Goal: Obtain resource: Obtain resource

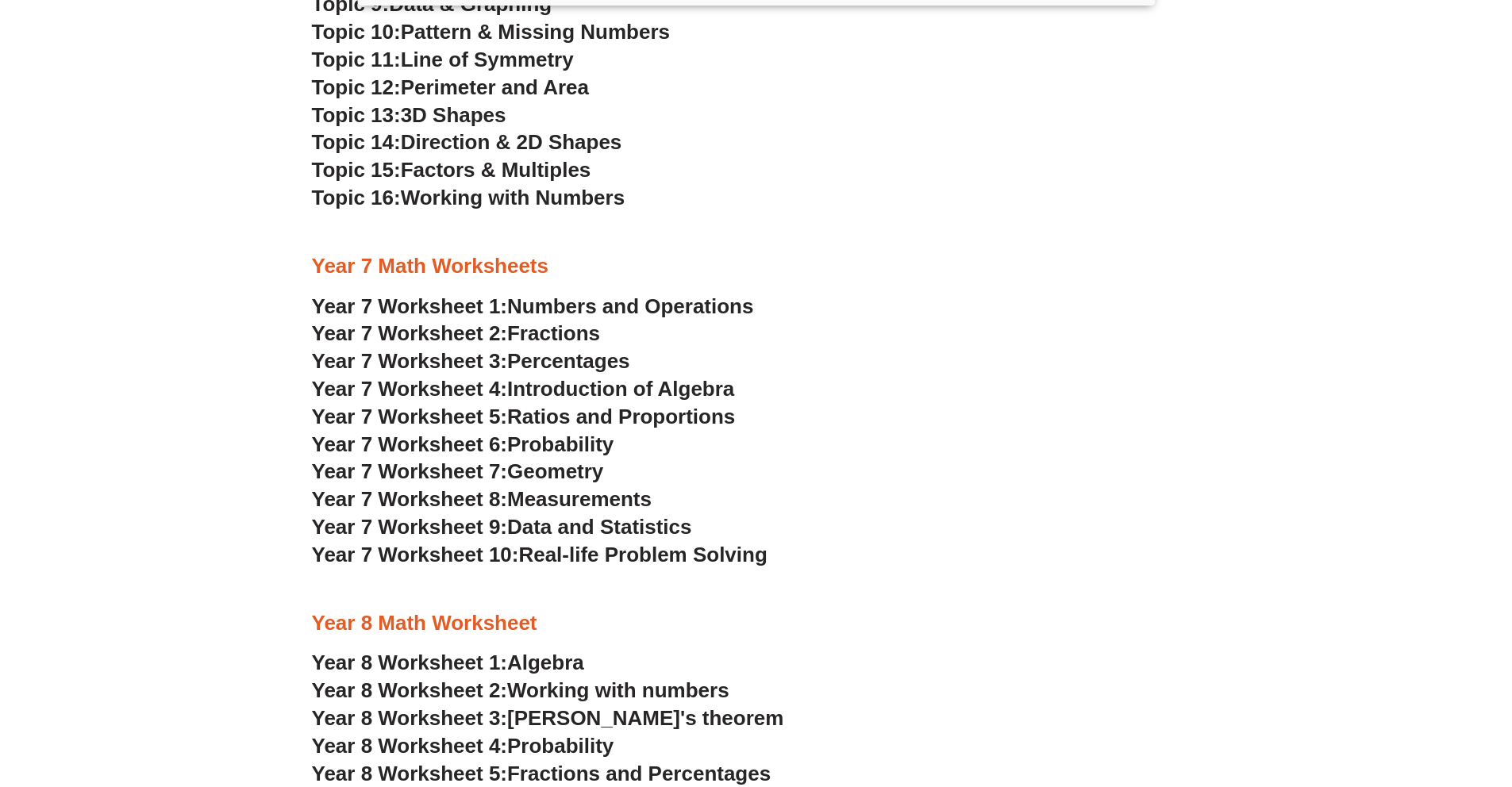
scroll to position [3253, 0]
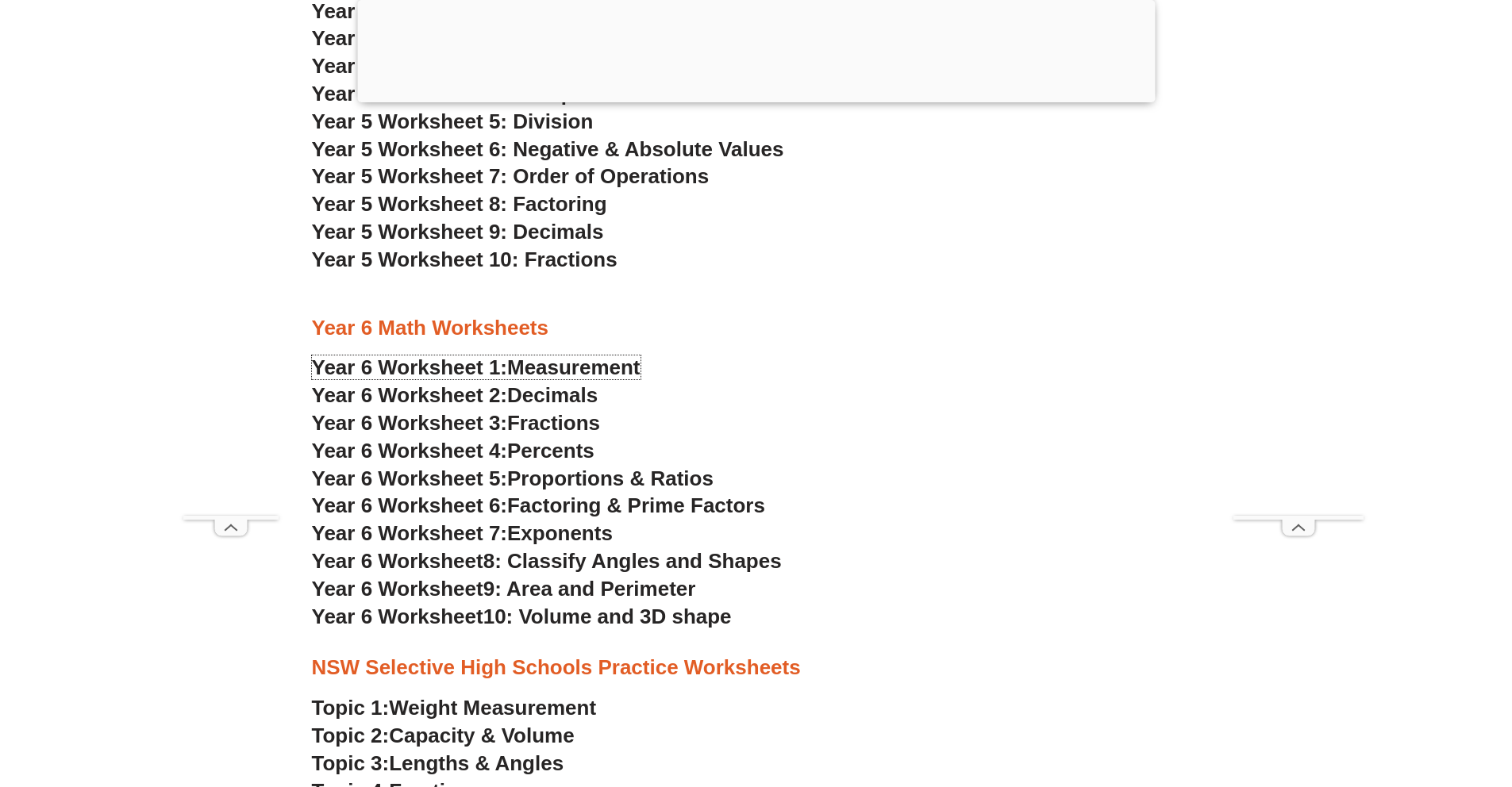
scroll to position [3249, 0]
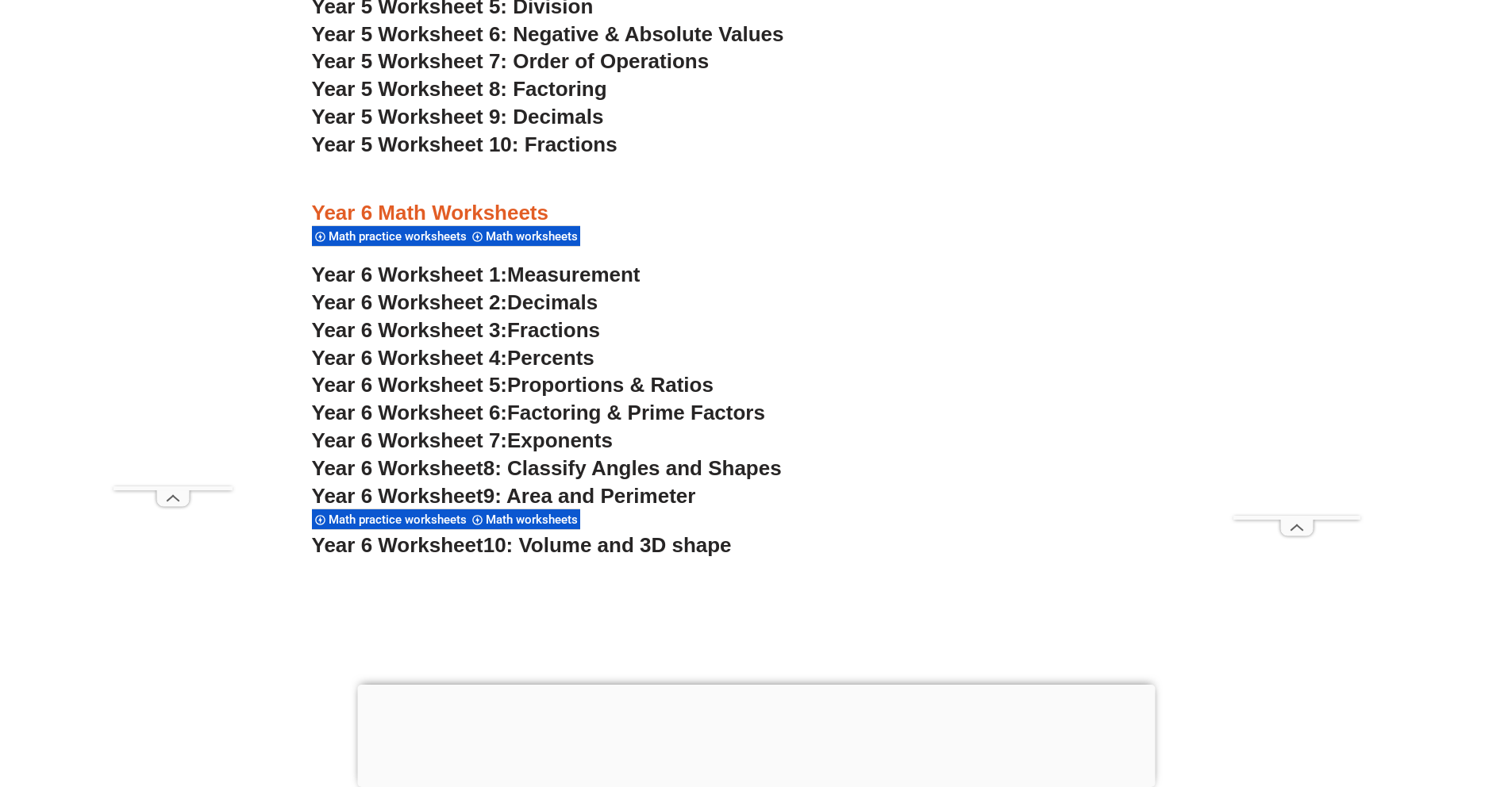
scroll to position [3677, 0]
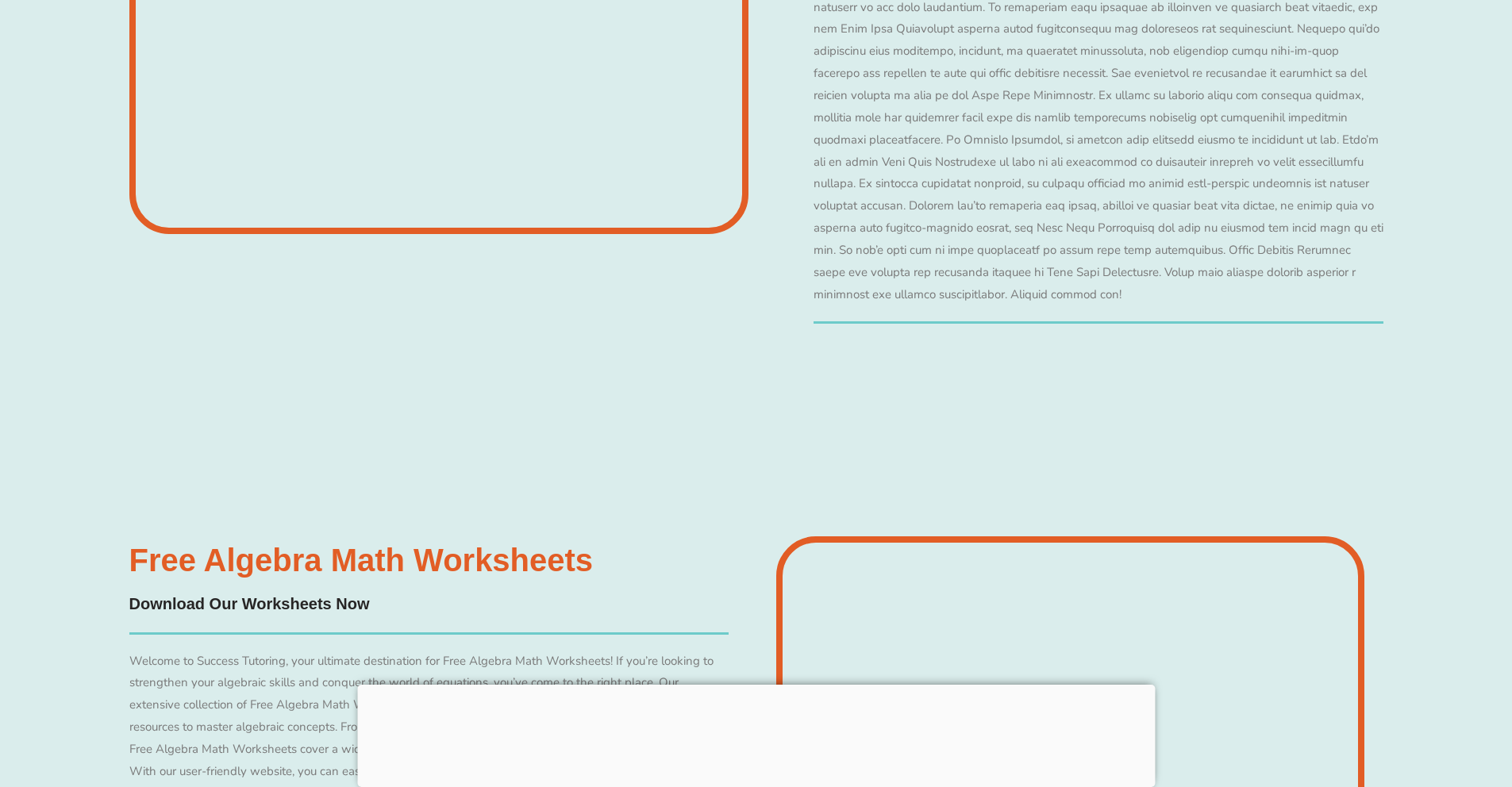
scroll to position [3672, 0]
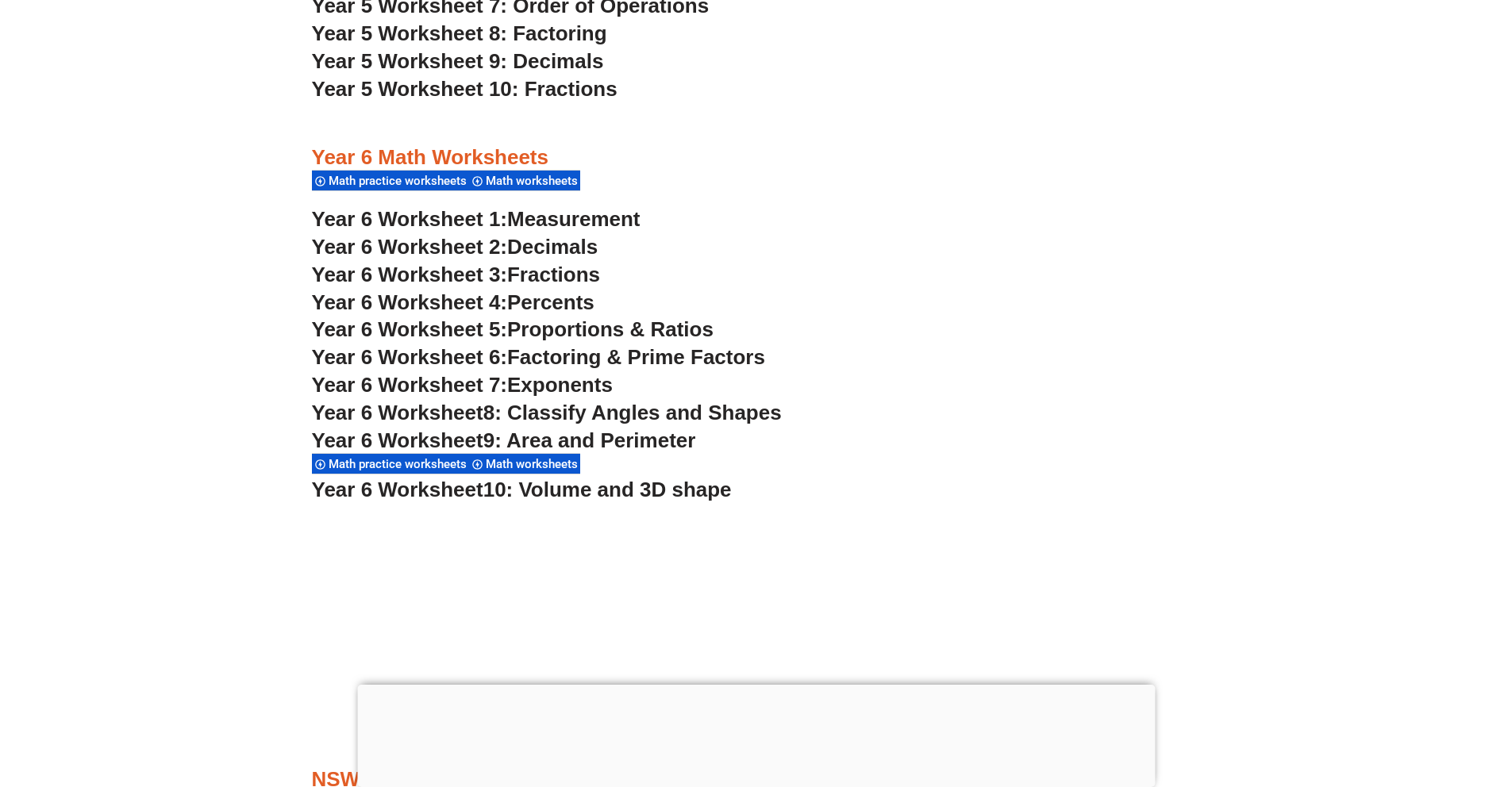
click at [578, 243] on span "Decimals" at bounding box center [553, 247] width 91 height 24
click at [555, 275] on span "Fractions" at bounding box center [554, 274] width 93 height 24
click at [539, 312] on span "Percents" at bounding box center [551, 302] width 87 height 24
click at [579, 329] on span "Proportions & Ratios" at bounding box center [610, 330] width 206 height 24
click at [565, 352] on span "Factoring & Prime Factors" at bounding box center [636, 357] width 258 height 24
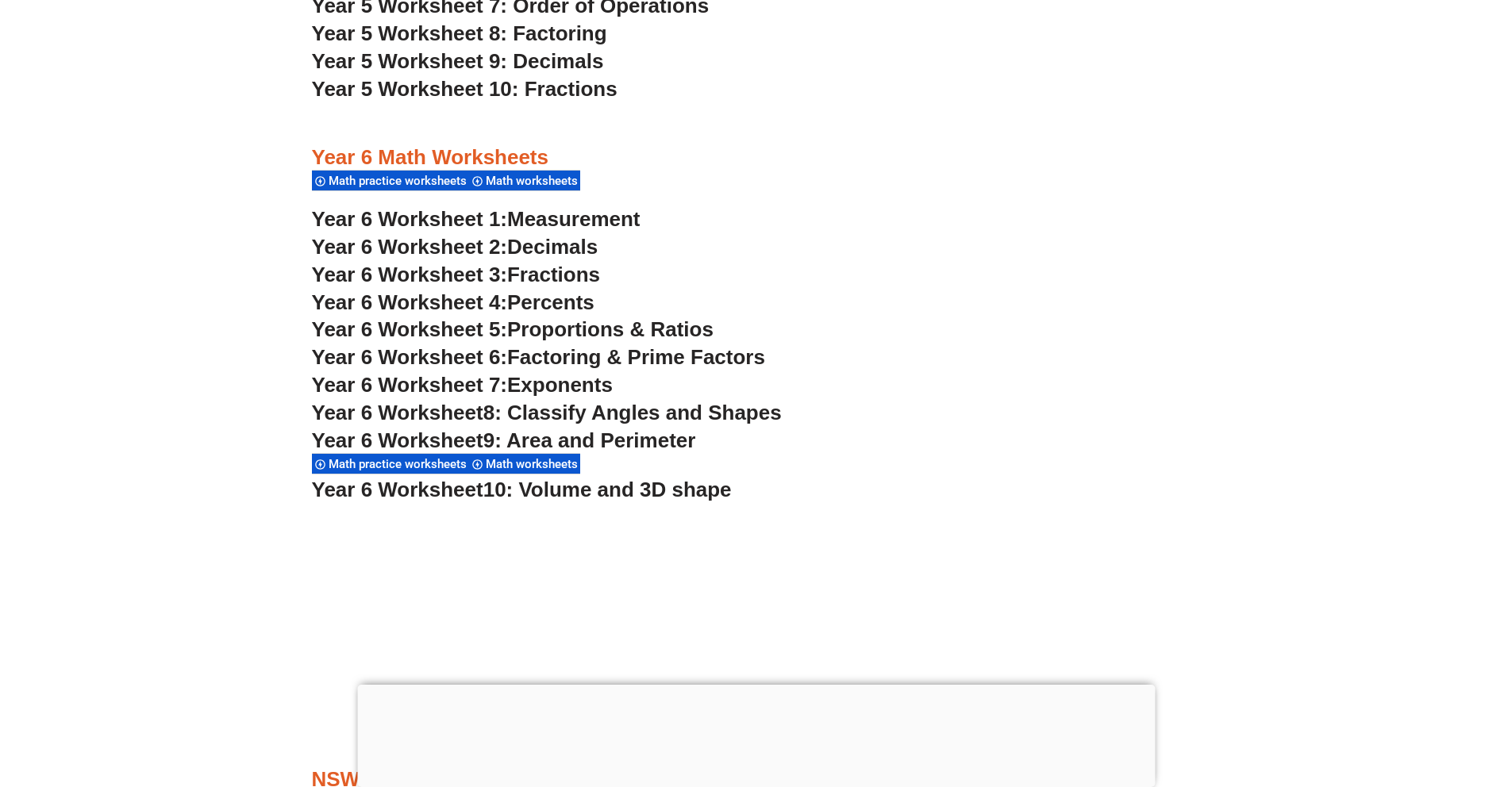
click at [586, 416] on span "8: Classify Angles and Shapes" at bounding box center [633, 413] width 299 height 24
click at [592, 439] on span "9: Area and Perimeter" at bounding box center [590, 440] width 212 height 24
